Goal: Check status: Check status

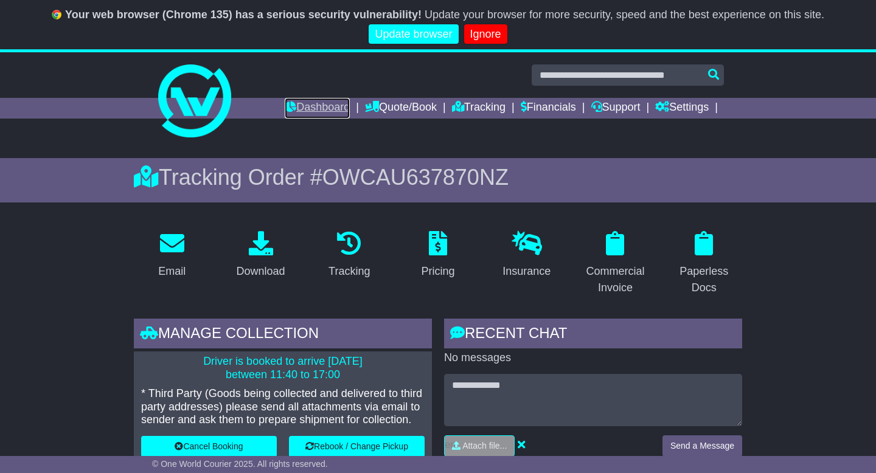
click at [308, 106] on link "Dashboard" at bounding box center [317, 108] width 65 height 21
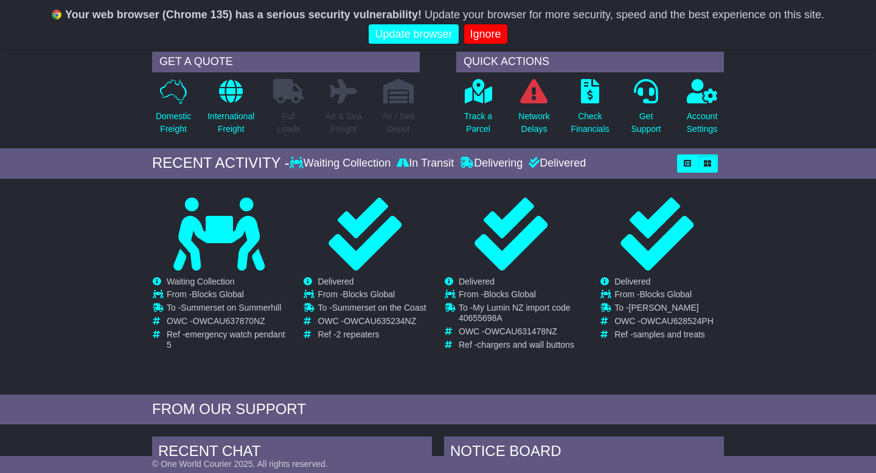
scroll to position [96, 0]
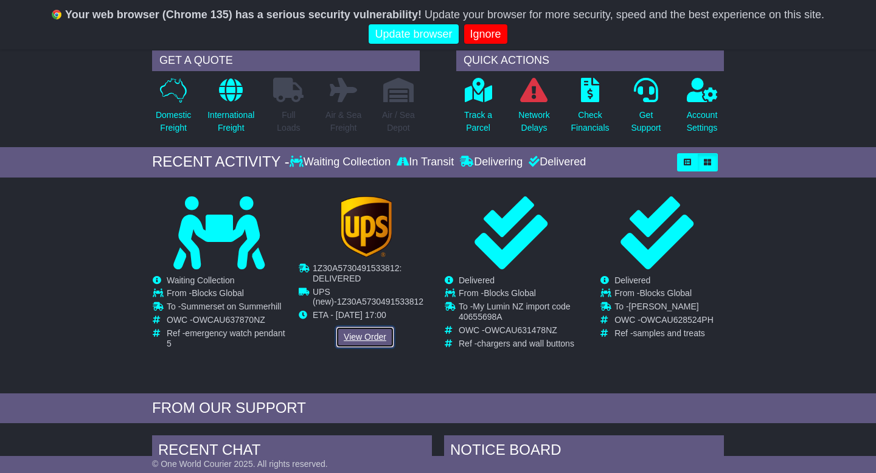
click at [353, 346] on link "View Order" at bounding box center [365, 337] width 58 height 21
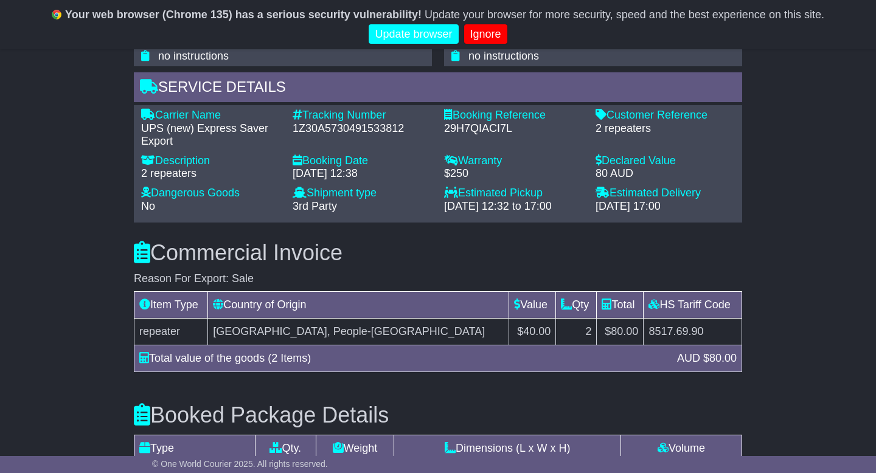
scroll to position [863, 0]
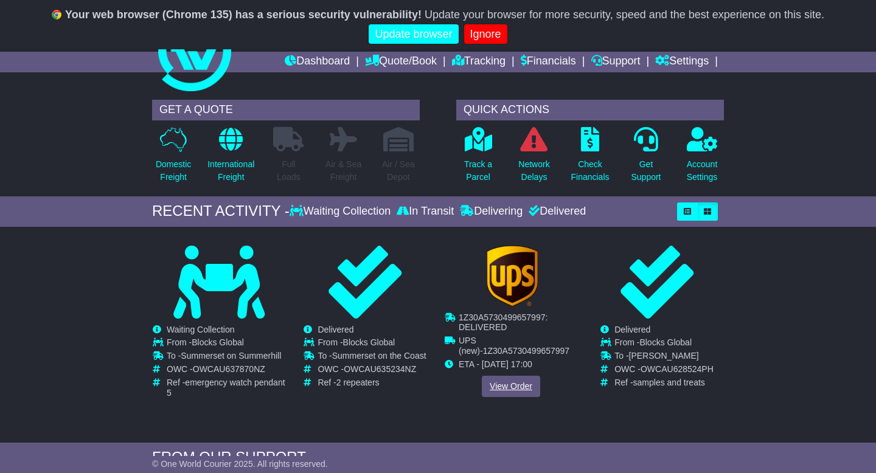
scroll to position [96, 0]
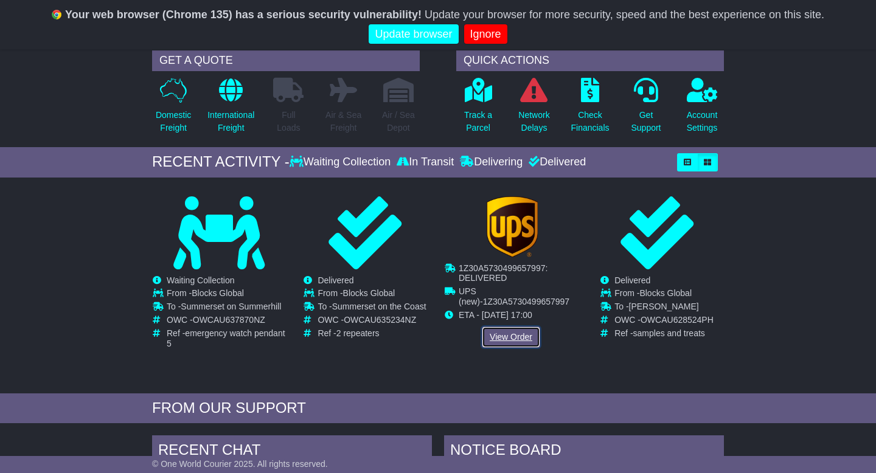
click at [510, 344] on link "View Order" at bounding box center [511, 337] width 58 height 21
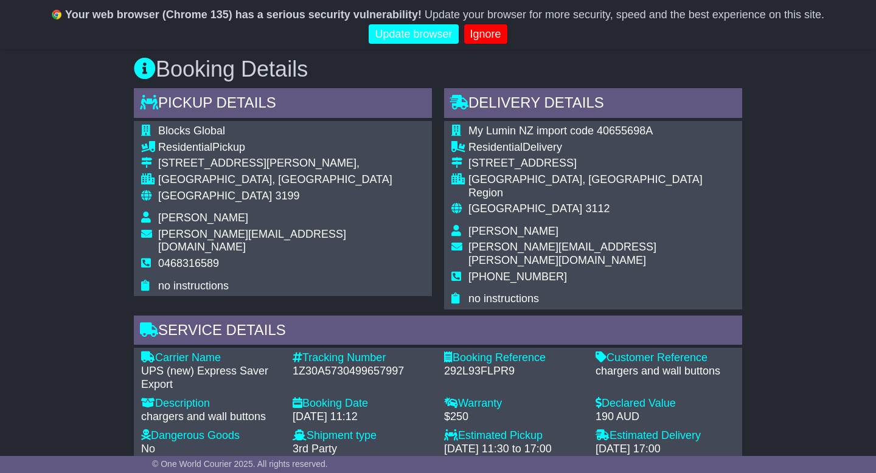
scroll to position [694, 0]
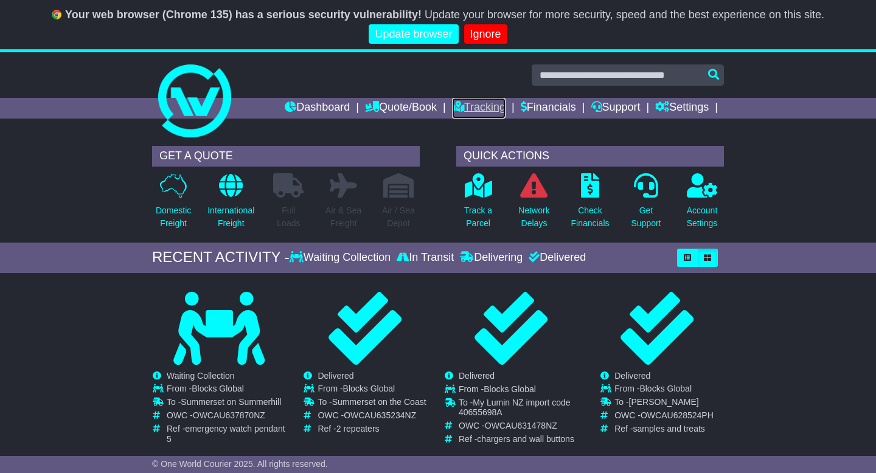
click at [477, 105] on link "Tracking" at bounding box center [479, 108] width 54 height 21
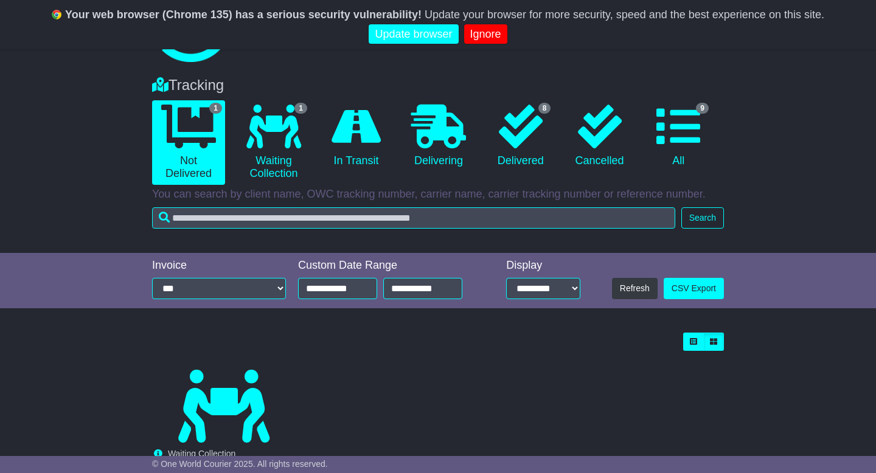
scroll to position [66, 0]
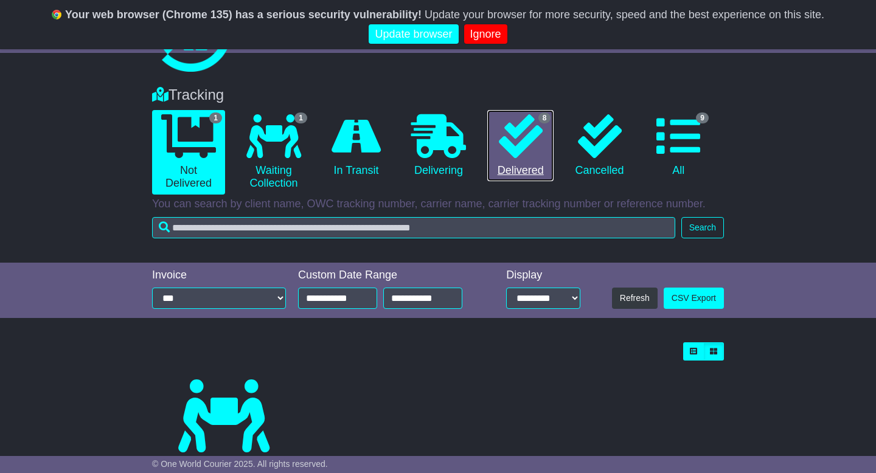
click at [509, 128] on icon at bounding box center [521, 136] width 44 height 44
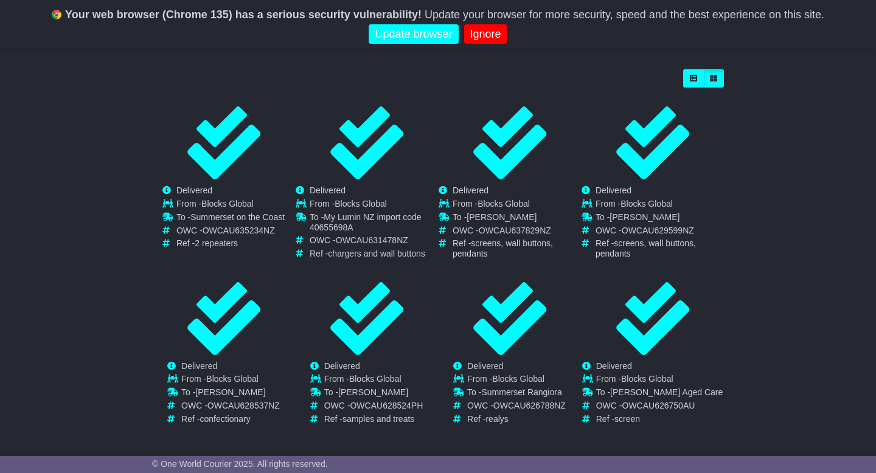
scroll to position [347, 0]
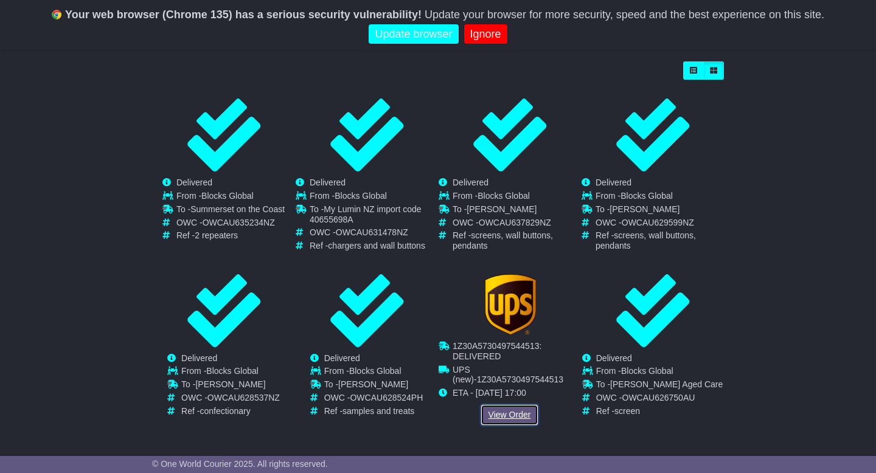
click at [498, 412] on link "View Order" at bounding box center [510, 415] width 58 height 21
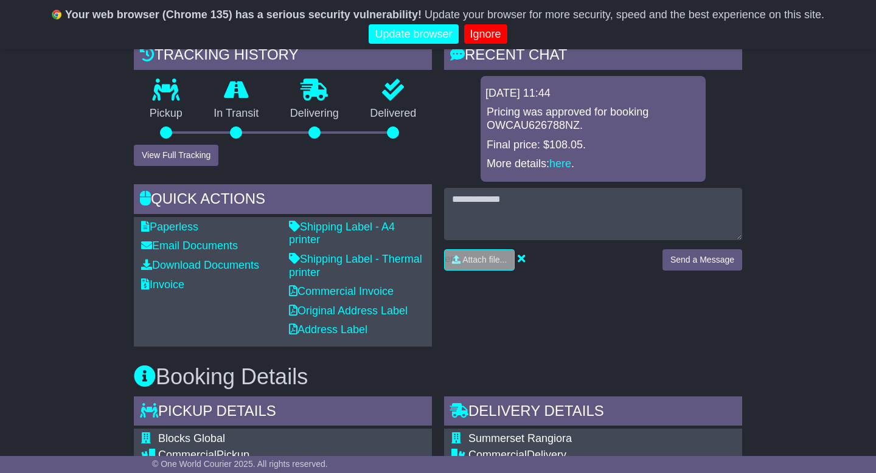
scroll to position [337, 0]
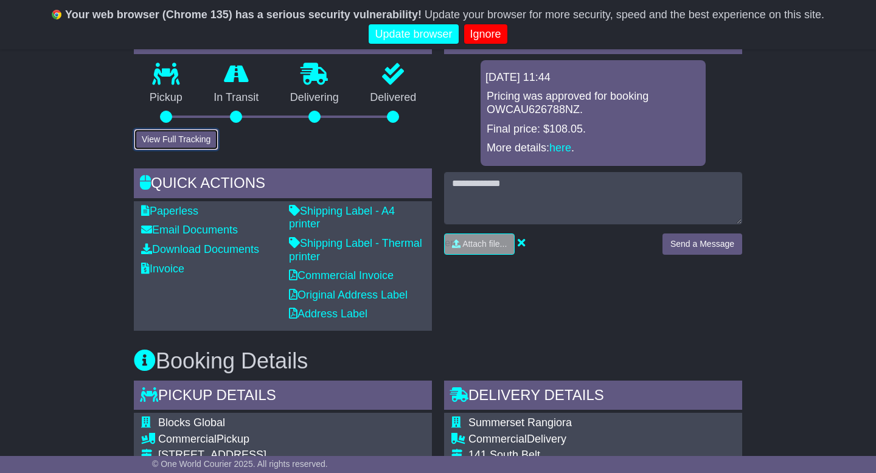
click at [147, 136] on button "View Full Tracking" at bounding box center [176, 139] width 85 height 21
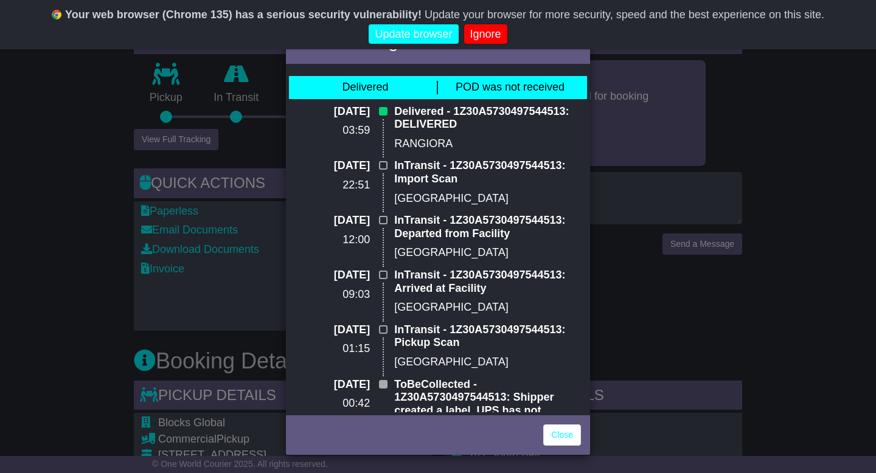
click at [50, 251] on div "Full Tracking × Delivered POD was not received [DATE] 03:59 Delivered - 1Z30A57…" at bounding box center [438, 236] width 876 height 473
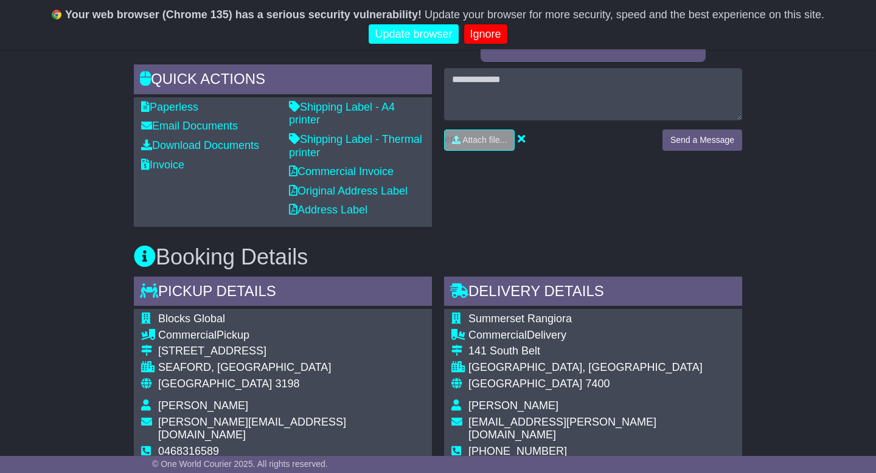
scroll to position [438, 0]
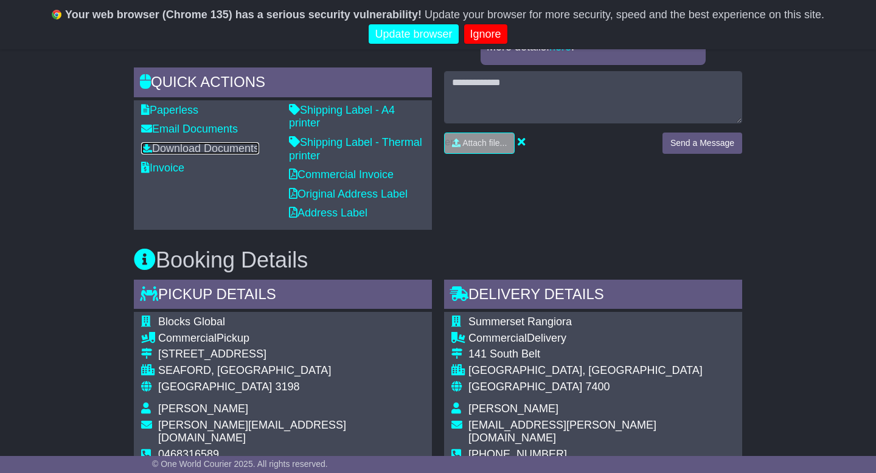
click at [238, 149] on link "Download Documents" at bounding box center [200, 148] width 118 height 12
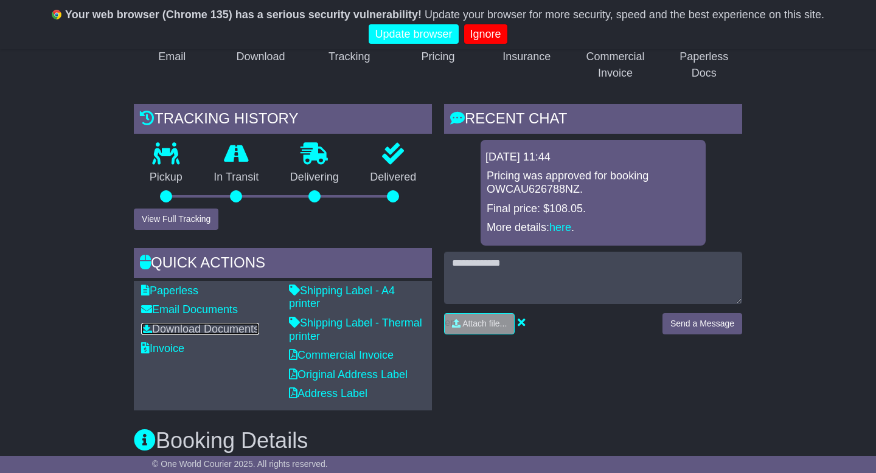
scroll to position [253, 0]
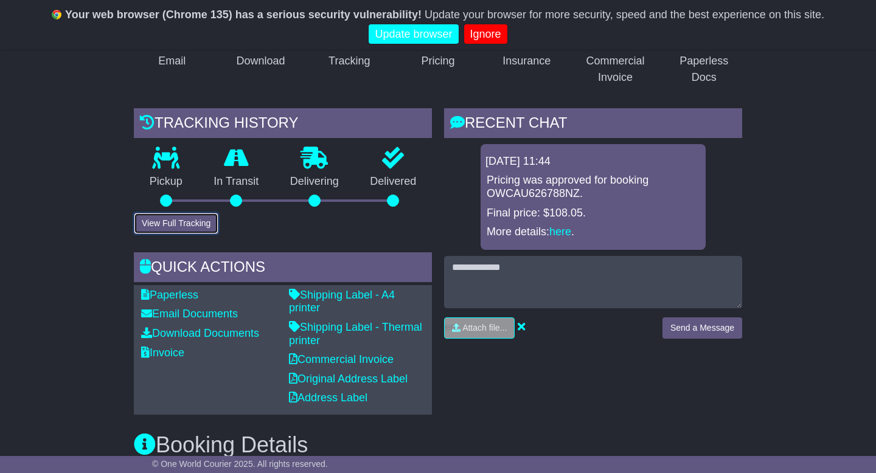
click at [176, 227] on button "View Full Tracking" at bounding box center [176, 223] width 85 height 21
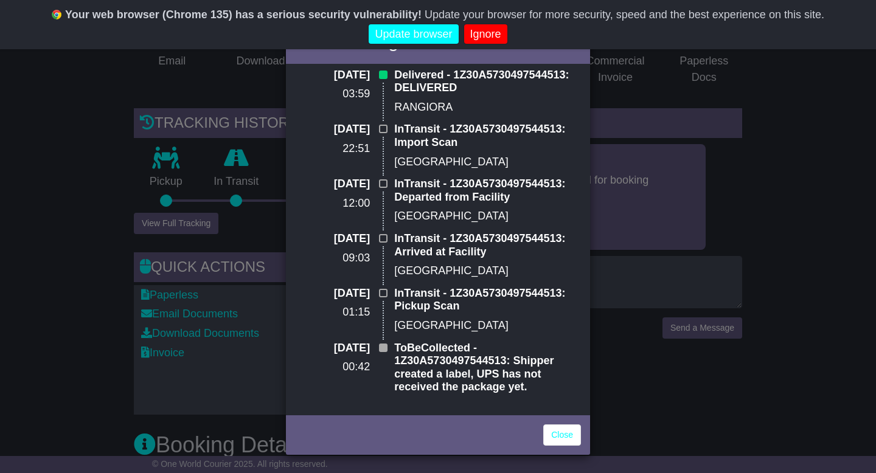
scroll to position [0, 0]
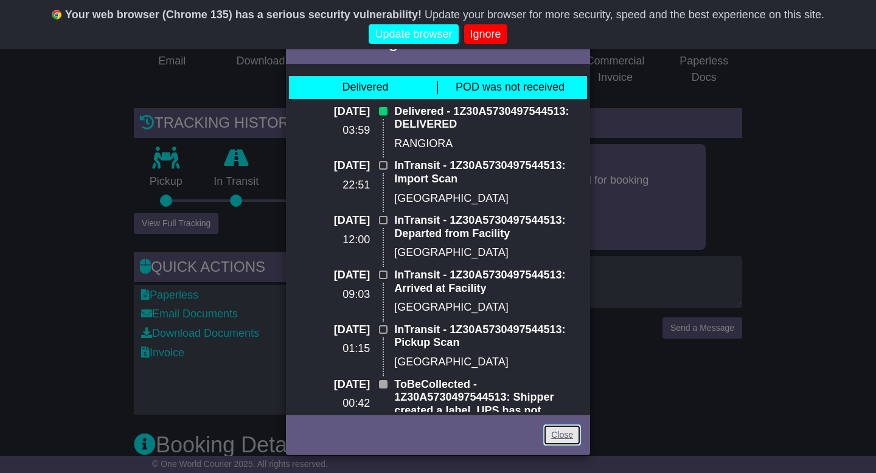
click at [564, 436] on link "Close" at bounding box center [562, 435] width 38 height 21
